Goal: Task Accomplishment & Management: Manage account settings

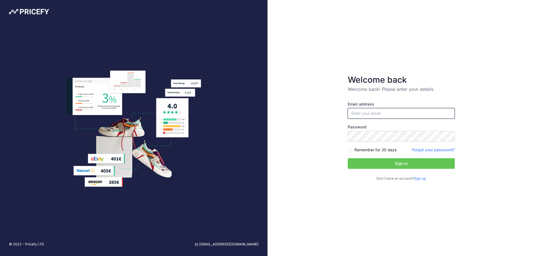
type input "[EMAIL_ADDRESS][DOMAIN_NAME]"
click at [400, 165] on button "Sign in" at bounding box center [401, 163] width 107 height 11
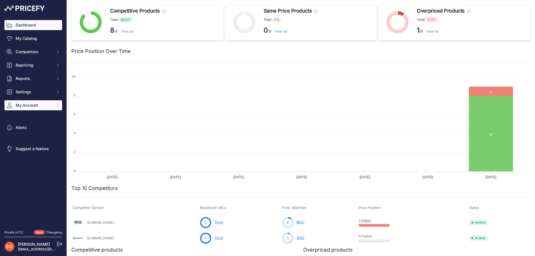
click at [23, 106] on span "My Account" at bounding box center [34, 106] width 37 height 6
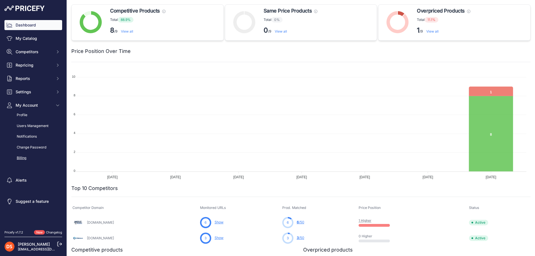
click at [23, 157] on link "Billing" at bounding box center [33, 158] width 58 height 10
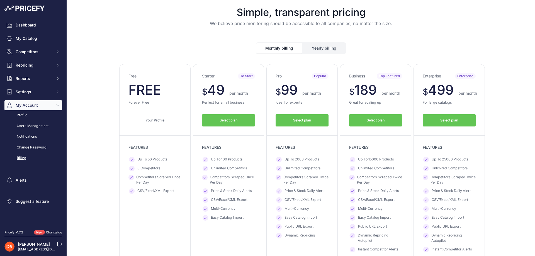
click at [305, 123] on button "Select plan" at bounding box center [302, 120] width 53 height 13
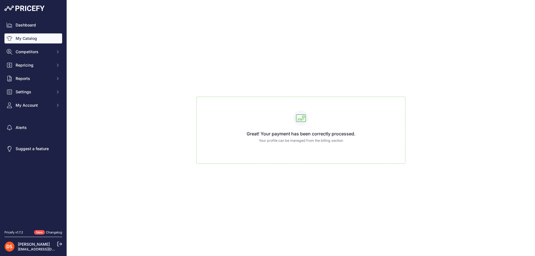
click at [26, 40] on link "My Catalog" at bounding box center [33, 38] width 58 height 10
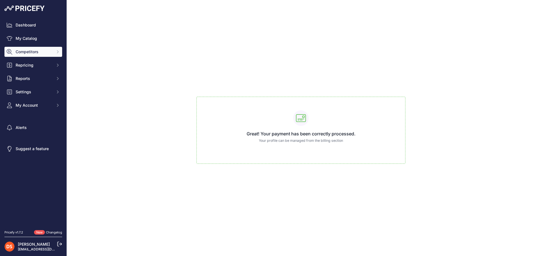
click at [28, 53] on span "Competitors" at bounding box center [34, 52] width 37 height 6
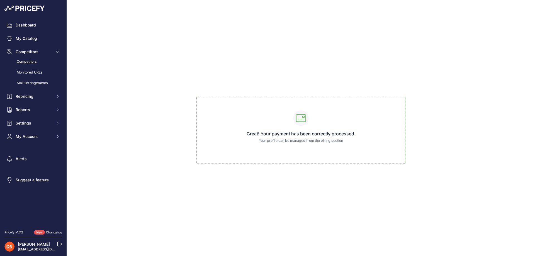
click at [26, 62] on link "Competitors" at bounding box center [33, 62] width 58 height 10
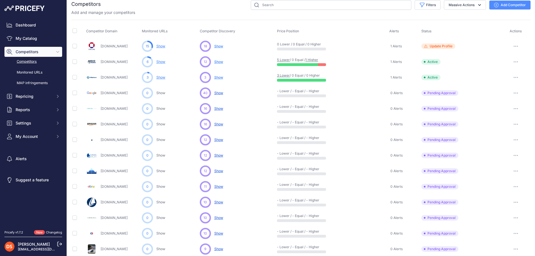
scroll to position [28, 0]
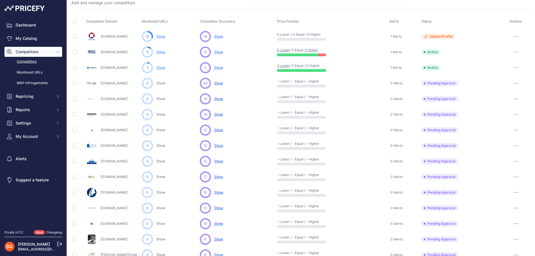
click at [514, 83] on button "button" at bounding box center [515, 83] width 11 height 8
click at [495, 103] on button "Approve Competitor" at bounding box center [507, 103] width 46 height 9
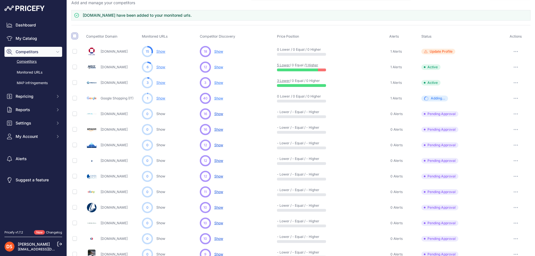
click at [74, 35] on input "checkbox" at bounding box center [74, 36] width 4 height 4
checkbox input "true"
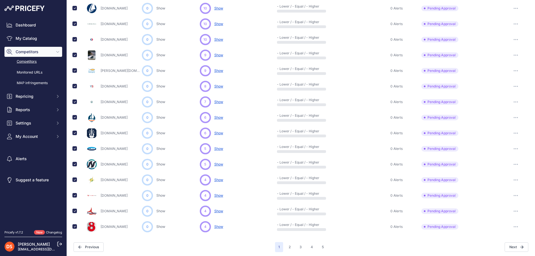
scroll to position [223, 0]
click at [71, 70] on div "You are not connected to the internet. Competitors" at bounding box center [301, 23] width 468 height 467
click at [73, 69] on input "checkbox" at bounding box center [74, 70] width 4 height 4
checkbox input "false"
click at [76, 226] on input "checkbox" at bounding box center [74, 226] width 4 height 4
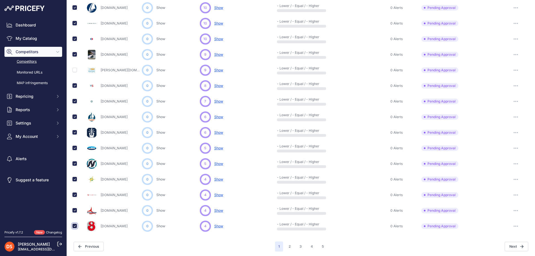
checkbox input "false"
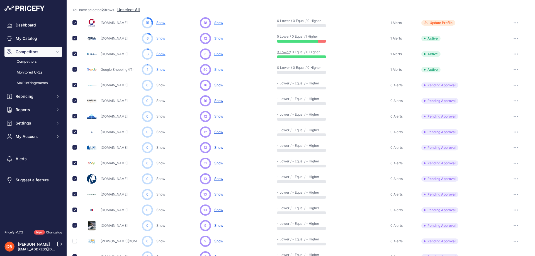
scroll to position [0, 0]
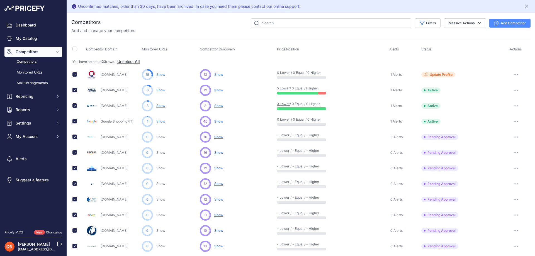
click at [499, 22] on button "Add Competitor" at bounding box center [509, 23] width 41 height 9
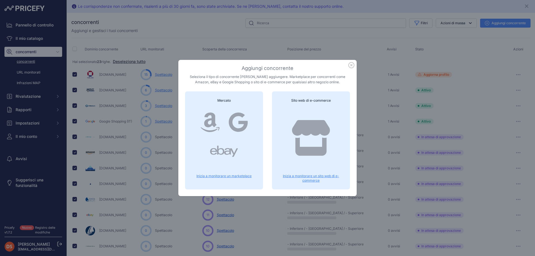
drag, startPoint x: 354, startPoint y: 65, endPoint x: 351, endPoint y: 66, distance: 3.1
click at [354, 65] on icon "button" at bounding box center [352, 65] width 6 height 6
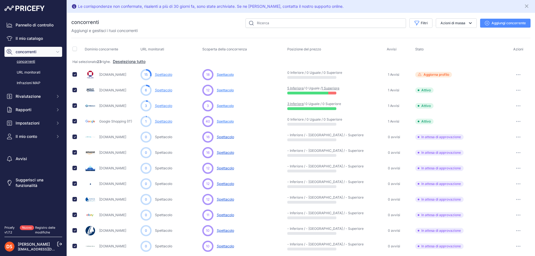
click at [75, 124] on td at bounding box center [77, 122] width 12 height 16
click at [75, 121] on input "checkbox" at bounding box center [74, 121] width 4 height 4
checkbox input "false"
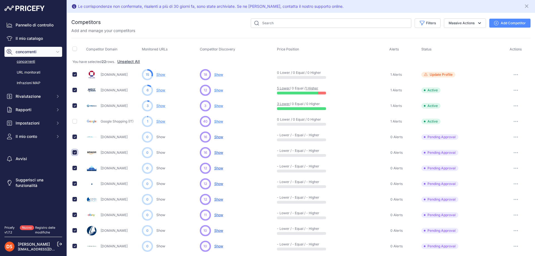
click at [74, 152] on input "checkbox" at bounding box center [74, 152] width 4 height 4
checkbox input "false"
click at [75, 215] on input "checkbox" at bounding box center [74, 215] width 4 height 4
checkbox input "false"
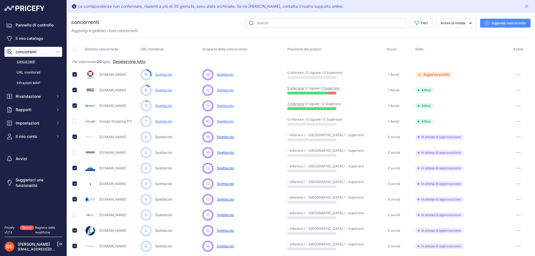
drag, startPoint x: 503, startPoint y: 22, endPoint x: 494, endPoint y: 30, distance: 12.2
click at [503, 22] on font "Aggiungi concorrente" at bounding box center [509, 23] width 34 height 4
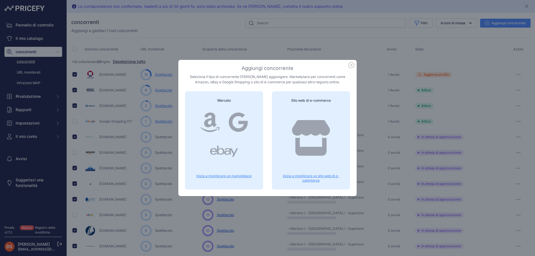
click at [301, 120] on div at bounding box center [311, 143] width 65 height 71
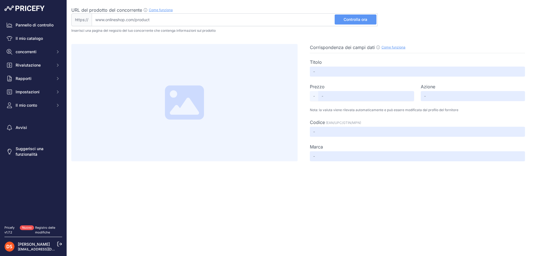
click at [357, 19] on font "Controlla ora" at bounding box center [356, 19] width 24 height 5
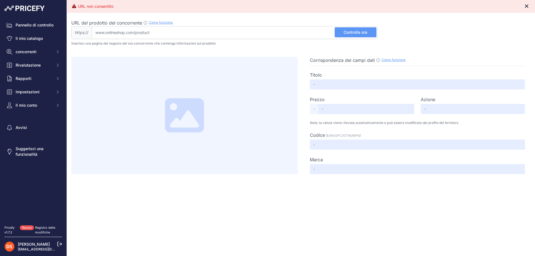
click at [525, 3] on icon "Vicino" at bounding box center [527, 6] width 6 height 6
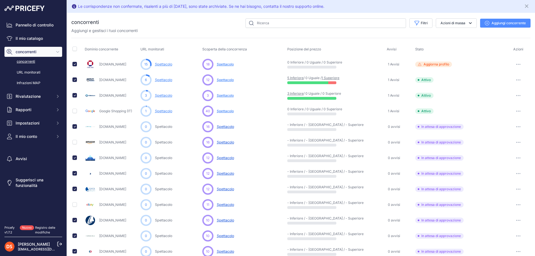
click at [515, 125] on button "button" at bounding box center [518, 127] width 11 height 8
click at [497, 146] on font "Approva concorrente" at bounding box center [499, 147] width 34 height 4
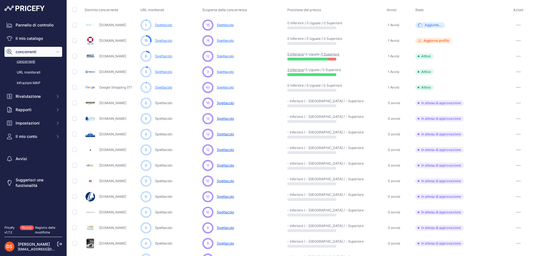
scroll to position [56, 0]
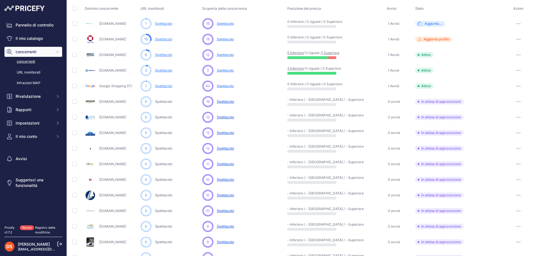
click at [516, 117] on icon "button" at bounding box center [518, 117] width 4 height 1
click at [497, 138] on font "Approva concorrente" at bounding box center [499, 138] width 34 height 4
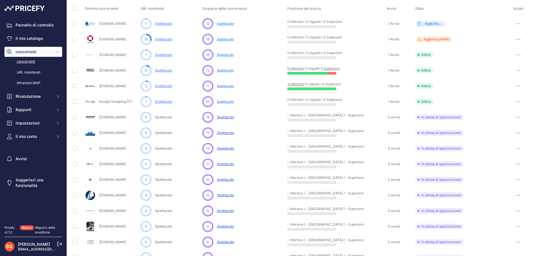
click at [516, 118] on icon "button" at bounding box center [518, 117] width 4 height 1
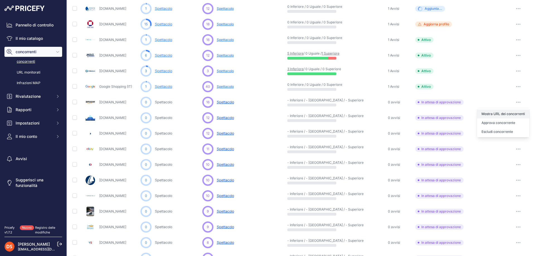
scroll to position [41, 0]
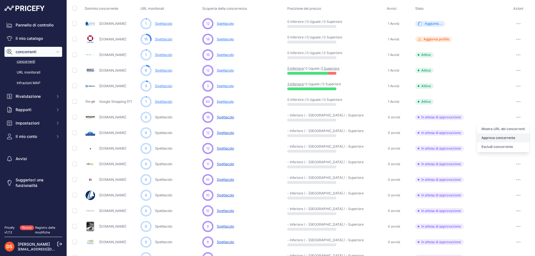
click at [503, 137] on font "Approva concorrente" at bounding box center [499, 138] width 34 height 4
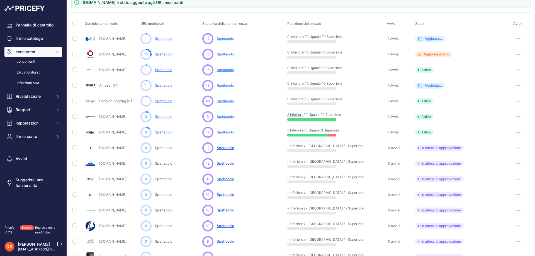
click at [515, 149] on button "button" at bounding box center [518, 148] width 11 height 8
click at [503, 167] on font "Approva concorrente" at bounding box center [499, 168] width 34 height 4
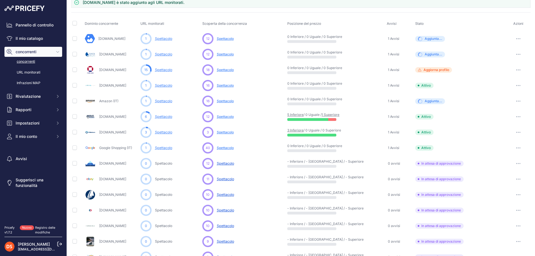
click at [516, 163] on icon "button" at bounding box center [518, 163] width 4 height 1
click at [495, 184] on font "Approva concorrente" at bounding box center [499, 184] width 34 height 4
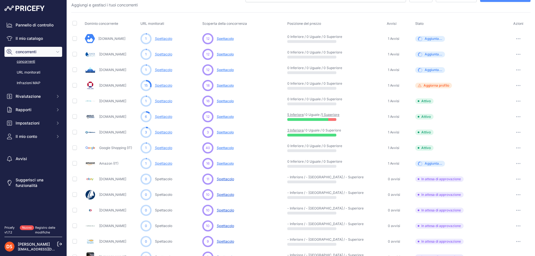
scroll to position [81, 0]
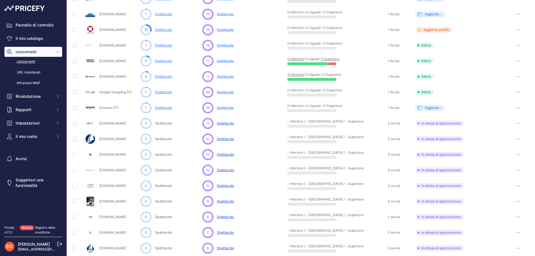
click at [513, 138] on button "button" at bounding box center [518, 139] width 11 height 8
click at [493, 159] on font "Approva concorrente" at bounding box center [499, 159] width 34 height 4
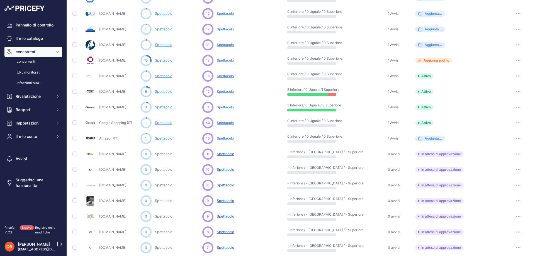
click at [513, 187] on button "button" at bounding box center [518, 185] width 11 height 8
click at [500, 203] on button "Approva concorrente" at bounding box center [503, 205] width 52 height 9
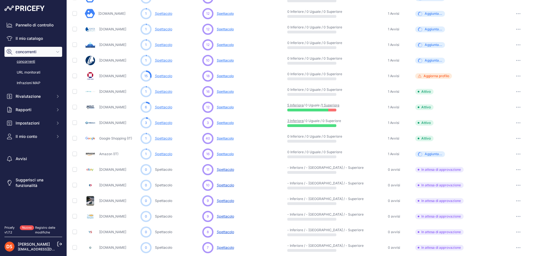
drag, startPoint x: 515, startPoint y: 200, endPoint x: 512, endPoint y: 203, distance: 4.1
click at [514, 200] on button "button" at bounding box center [518, 201] width 11 height 8
click at [502, 220] on font "Approva concorrente" at bounding box center [499, 221] width 34 height 4
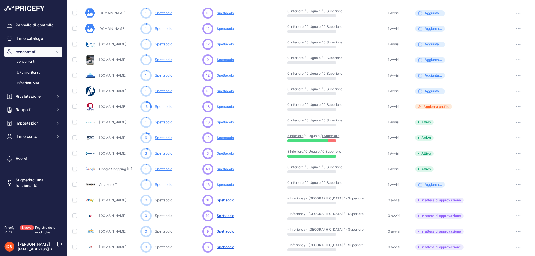
scroll to position [94, 0]
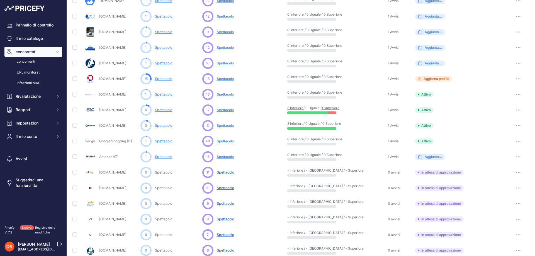
click at [518, 219] on icon "button" at bounding box center [518, 219] width 1 height 1
click at [503, 239] on font "Approva concorrente" at bounding box center [499, 240] width 34 height 4
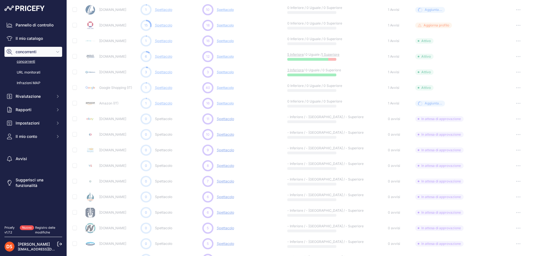
scroll to position [150, 0]
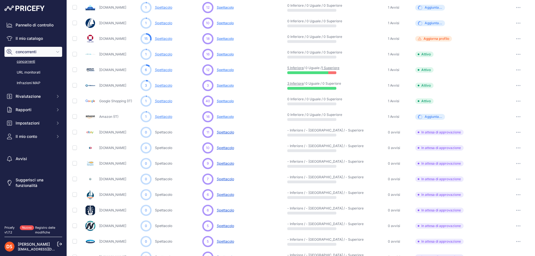
click at [514, 193] on button "button" at bounding box center [518, 195] width 11 height 8
click at [493, 212] on button "Approva concorrente" at bounding box center [503, 215] width 52 height 9
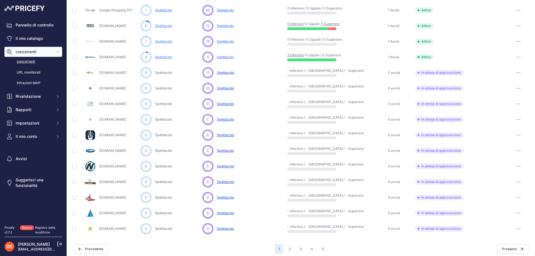
scroll to position [229, 0]
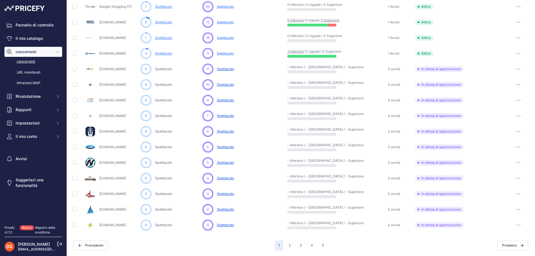
click at [517, 209] on icon "button" at bounding box center [517, 209] width 1 height 1
click at [497, 229] on font "Approva concorrente" at bounding box center [499, 230] width 34 height 4
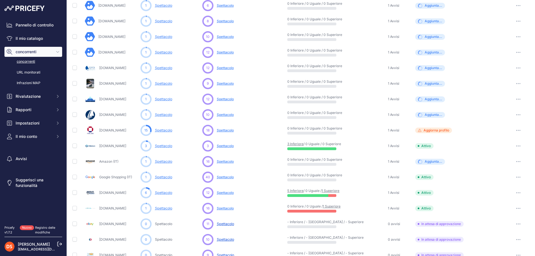
scroll to position [0, 0]
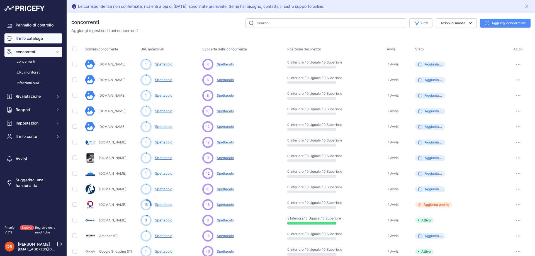
click at [26, 37] on font "Il mio catalogo" at bounding box center [29, 38] width 27 height 5
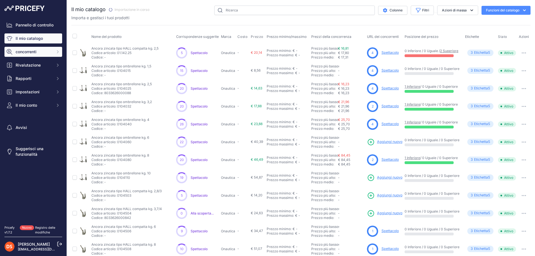
click at [26, 53] on font "concorrenti" at bounding box center [26, 51] width 21 height 5
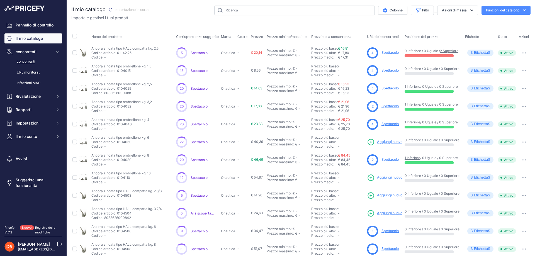
click at [28, 63] on font "concorrenti" at bounding box center [26, 61] width 18 height 4
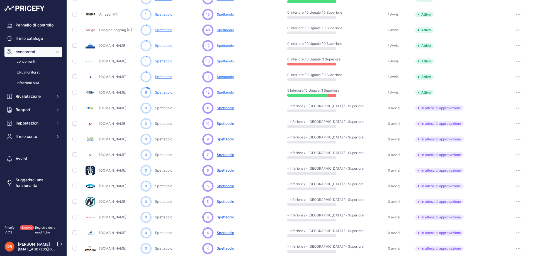
scroll to position [195, 0]
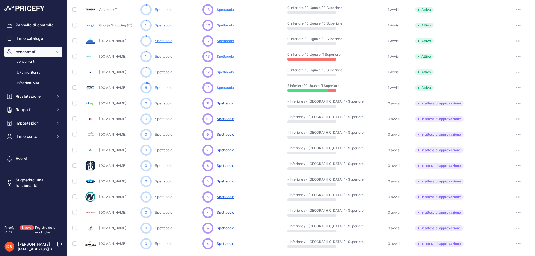
click at [516, 118] on icon "button" at bounding box center [518, 118] width 4 height 1
drag, startPoint x: 492, startPoint y: 138, endPoint x: 494, endPoint y: 135, distance: 3.2
click at [492, 138] on font "Approva concorrente" at bounding box center [499, 139] width 34 height 4
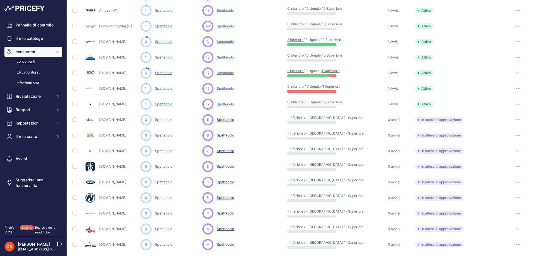
click at [516, 149] on button "button" at bounding box center [518, 151] width 11 height 8
click at [493, 180] on font "Escludi concorrente" at bounding box center [497, 180] width 31 height 4
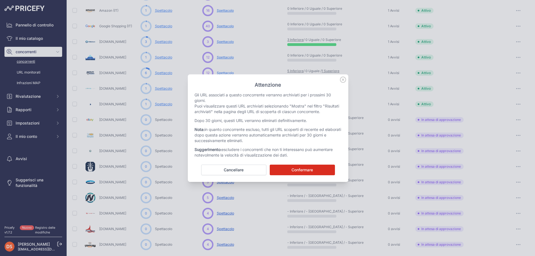
drag, startPoint x: 313, startPoint y: 161, endPoint x: 325, endPoint y: 165, distance: 12.6
click at [313, 162] on div "Attenzione Gli URL associati a questo concorrente verranno archiviati per i pro…" at bounding box center [268, 128] width 161 height 108
click at [318, 166] on button "Confermare" at bounding box center [302, 170] width 65 height 11
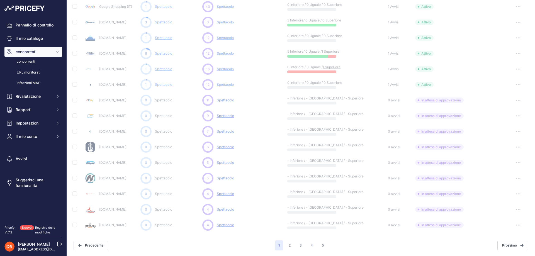
scroll to position [194, 0]
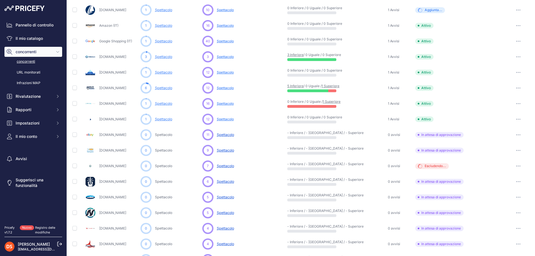
click at [513, 181] on button "button" at bounding box center [518, 182] width 11 height 8
click at [489, 203] on font "Approva concorrente" at bounding box center [499, 202] width 34 height 4
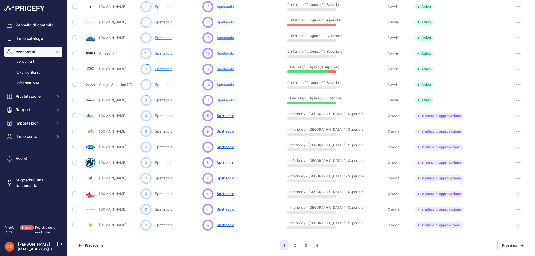
scroll to position [214, 0]
click at [76, 195] on input "checkbox" at bounding box center [74, 193] width 4 height 4
checkbox input "true"
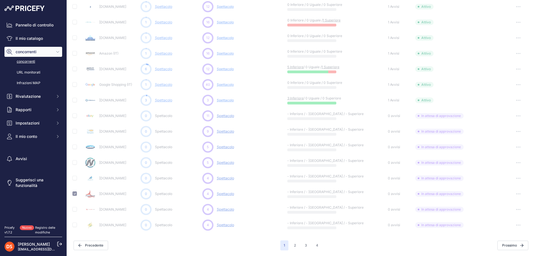
click at [72, 177] on td at bounding box center [77, 179] width 12 height 16
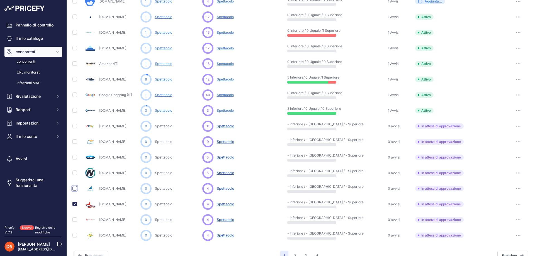
click at [75, 189] on input "checkbox" at bounding box center [74, 188] width 4 height 4
checkbox input "true"
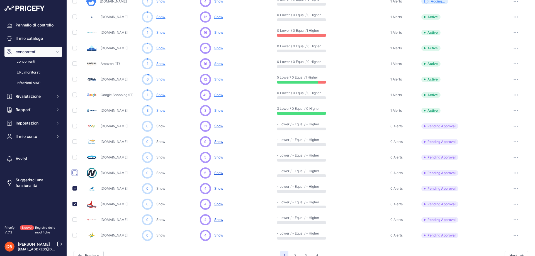
click at [76, 173] on input "checkbox" at bounding box center [74, 173] width 4 height 4
checkbox input "true"
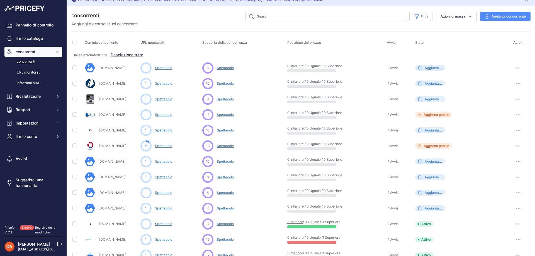
scroll to position [0, 0]
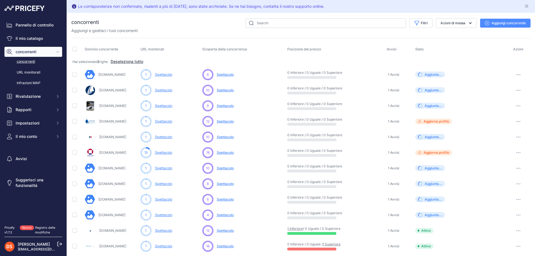
click at [495, 23] on font "Aggiungi concorrente" at bounding box center [509, 23] width 34 height 4
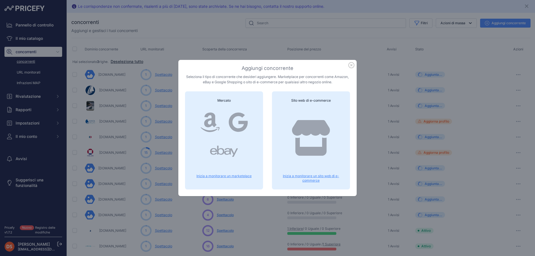
click at [348, 65] on icon "button" at bounding box center [351, 65] width 6 height 6
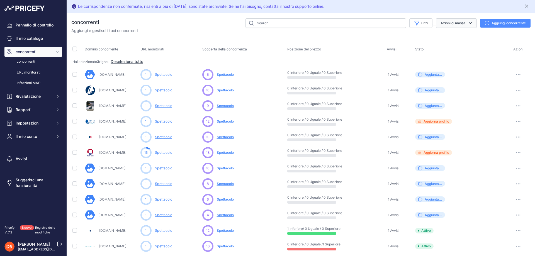
click at [461, 25] on font "Azioni di massa" at bounding box center [453, 23] width 25 height 4
click at [157, 26] on div "Filtri Stato del concorrente Seleziona un'opzione Attivo Disabili Aggiorna prof…" at bounding box center [315, 22] width 432 height 9
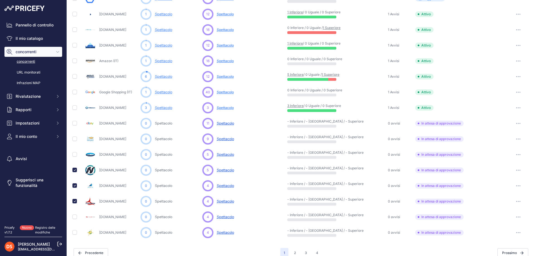
scroll to position [224, 0]
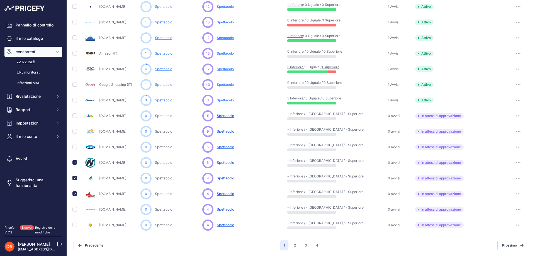
click at [518, 163] on icon "button" at bounding box center [518, 162] width 1 height 1
click at [497, 184] on font "Approva concorrente" at bounding box center [499, 183] width 34 height 4
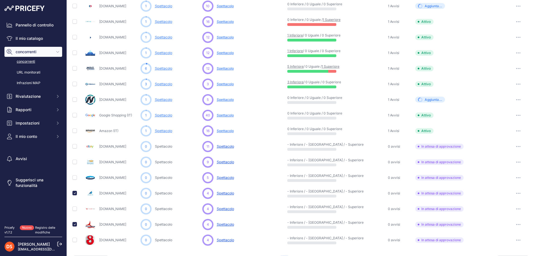
scroll to position [239, 0]
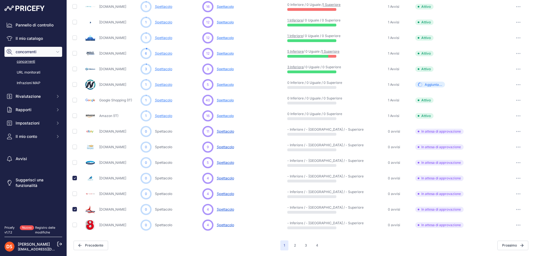
click at [513, 208] on button "button" at bounding box center [518, 210] width 11 height 8
click at [503, 228] on font "Approva concorrente" at bounding box center [499, 230] width 34 height 4
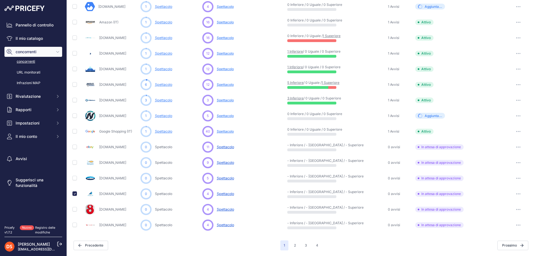
scroll to position [224, 0]
click at [516, 191] on button "button" at bounding box center [518, 194] width 11 height 8
click at [500, 216] on font "Approva concorrente" at bounding box center [499, 214] width 34 height 4
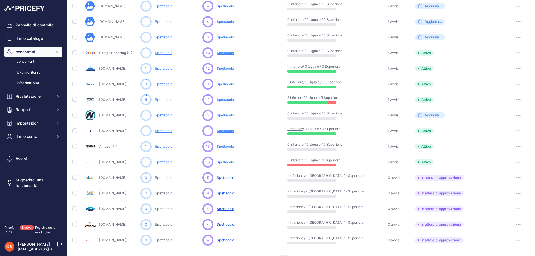
click at [516, 193] on icon "button" at bounding box center [518, 193] width 4 height 1
click at [494, 224] on font "Escludi concorrente" at bounding box center [497, 223] width 31 height 4
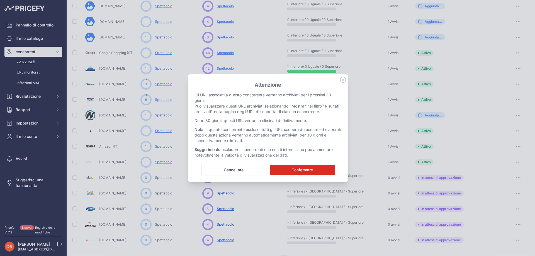
drag, startPoint x: 311, startPoint y: 161, endPoint x: 313, endPoint y: 164, distance: 3.5
click at [312, 162] on div "Attenzione Gli URL associati a questo concorrente verranno archiviati per i pro…" at bounding box center [268, 128] width 161 height 108
click at [316, 173] on button "Confermare" at bounding box center [302, 170] width 65 height 11
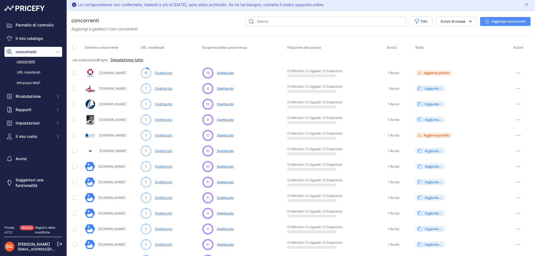
scroll to position [0, 0]
